Goal: Find specific page/section: Find specific page/section

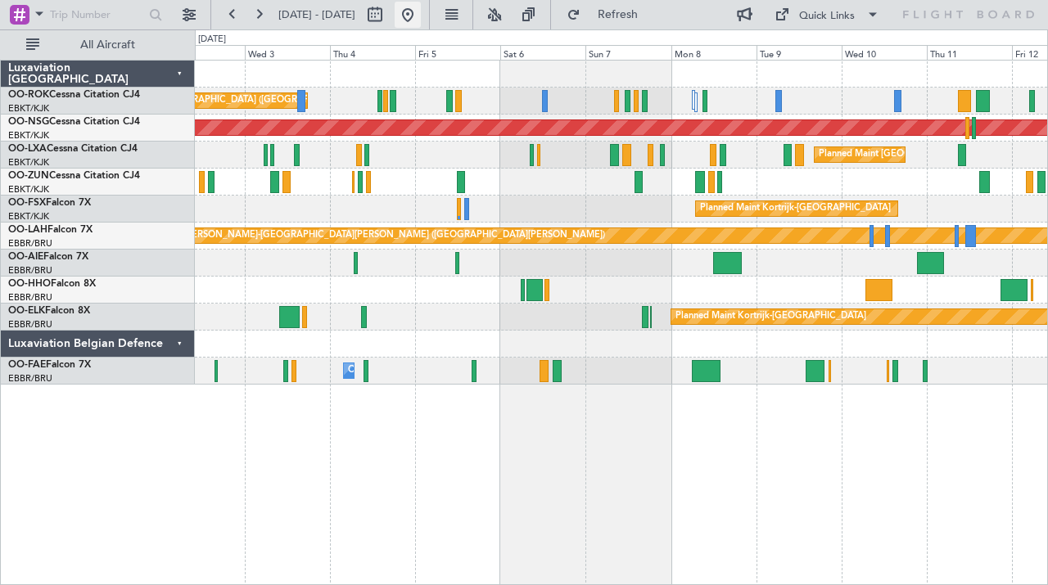
click at [421, 8] on button at bounding box center [407, 15] width 26 height 26
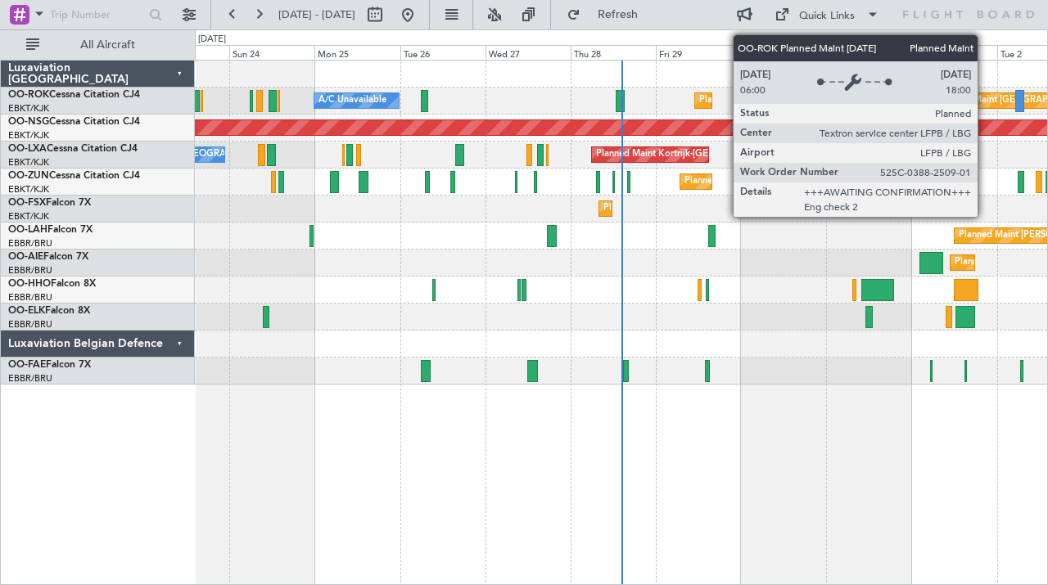
click at [985, 97] on div "Planned Maint [GEOGRAPHIC_DATA] ([GEOGRAPHIC_DATA])" at bounding box center [1066, 100] width 258 height 25
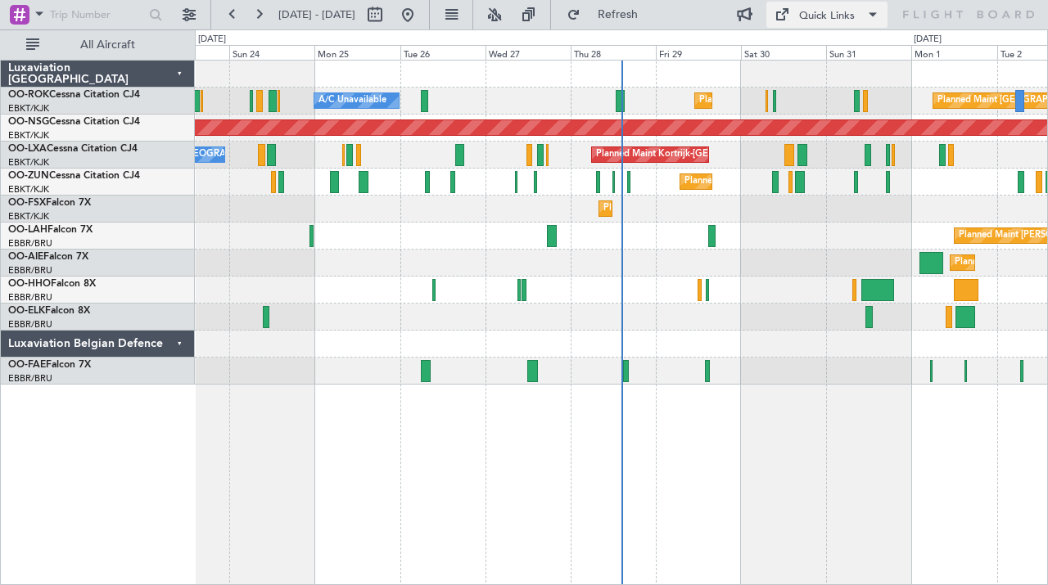
click at [809, 25] on button "Quick Links" at bounding box center [826, 15] width 121 height 26
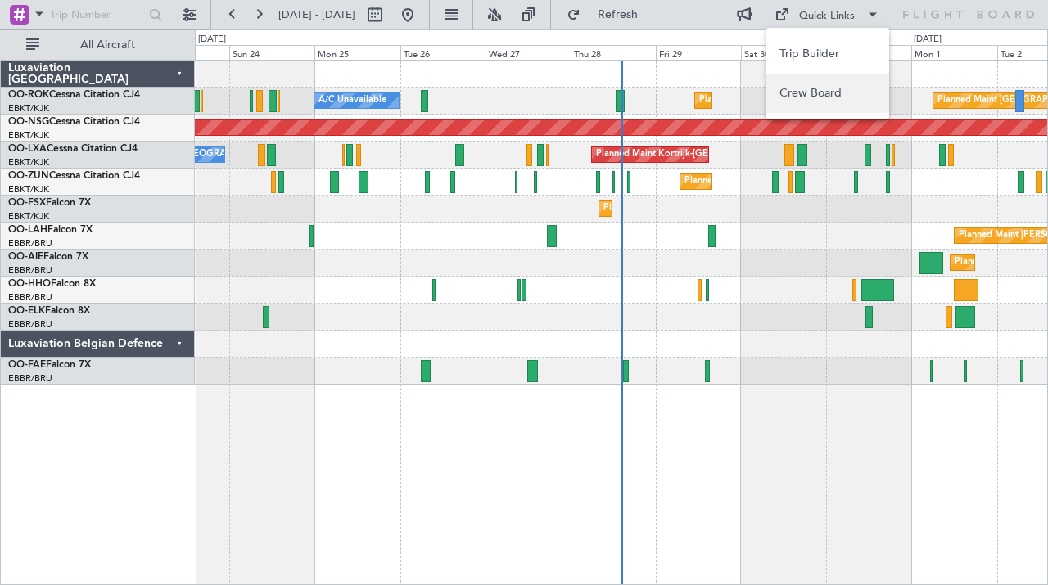
click at [800, 86] on button "Crew Board" at bounding box center [827, 93] width 123 height 39
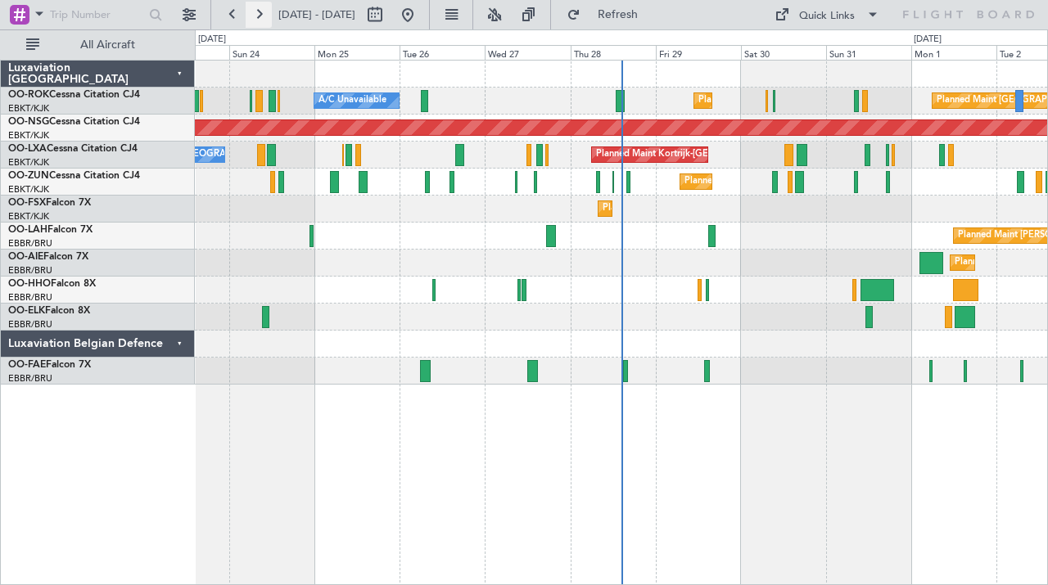
click at [261, 16] on button at bounding box center [259, 15] width 26 height 26
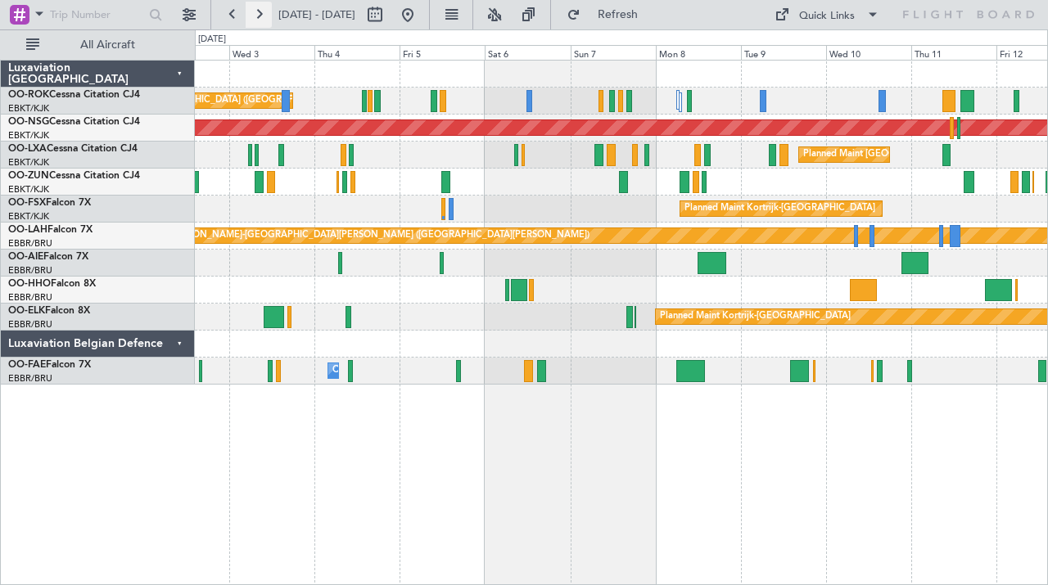
click at [254, 11] on button at bounding box center [259, 15] width 26 height 26
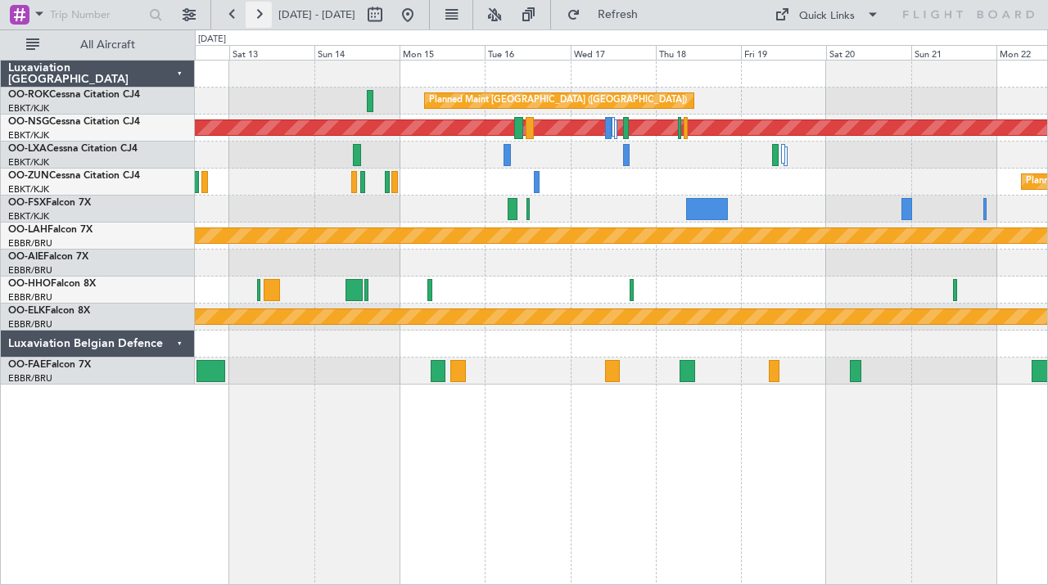
click at [265, 20] on button at bounding box center [259, 15] width 26 height 26
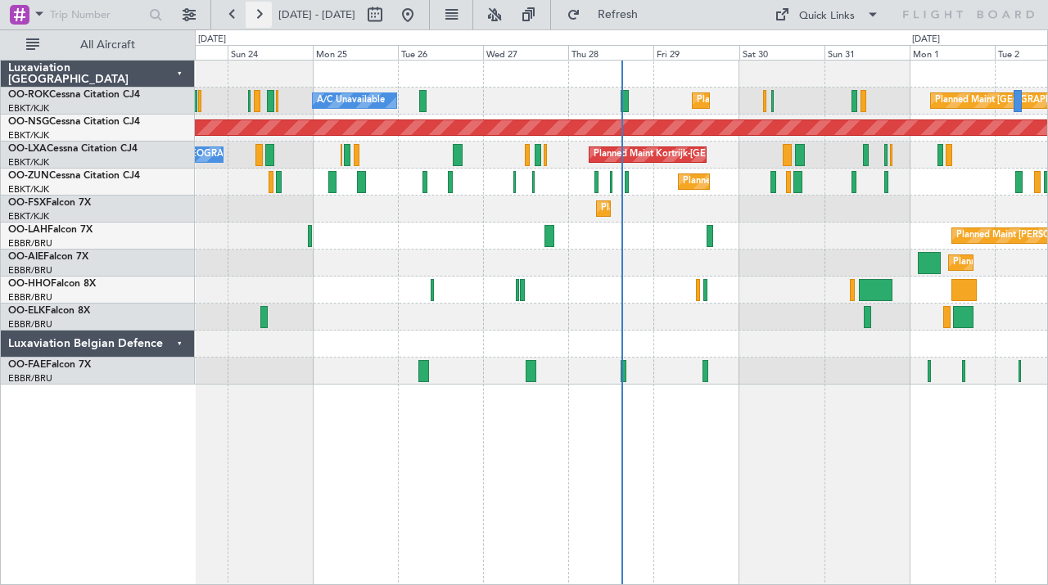
click at [259, 3] on button at bounding box center [259, 15] width 26 height 26
